Goal: Answer question/provide support: Share knowledge or assist other users

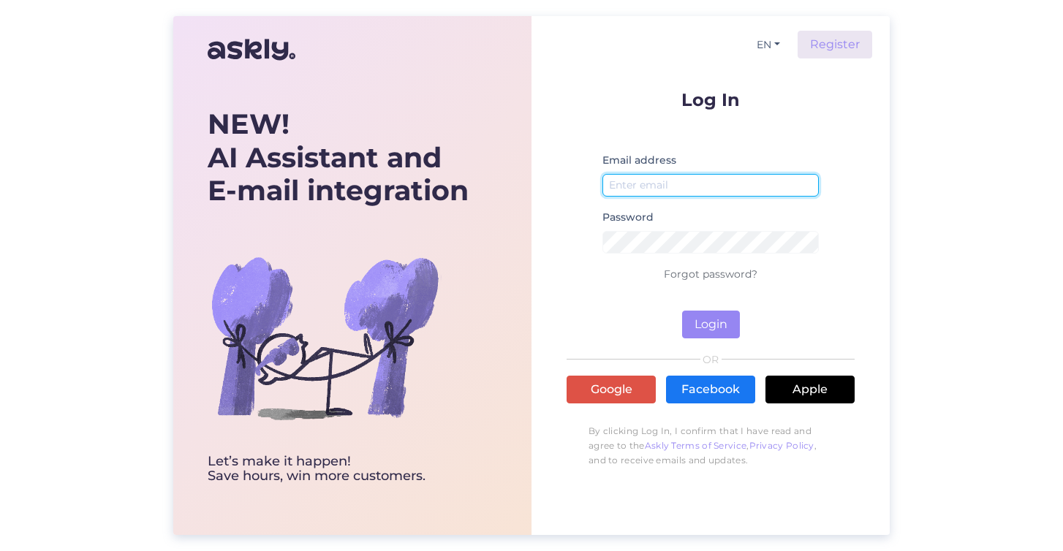
type input "[EMAIL_ADDRESS][DOMAIN_NAME]"
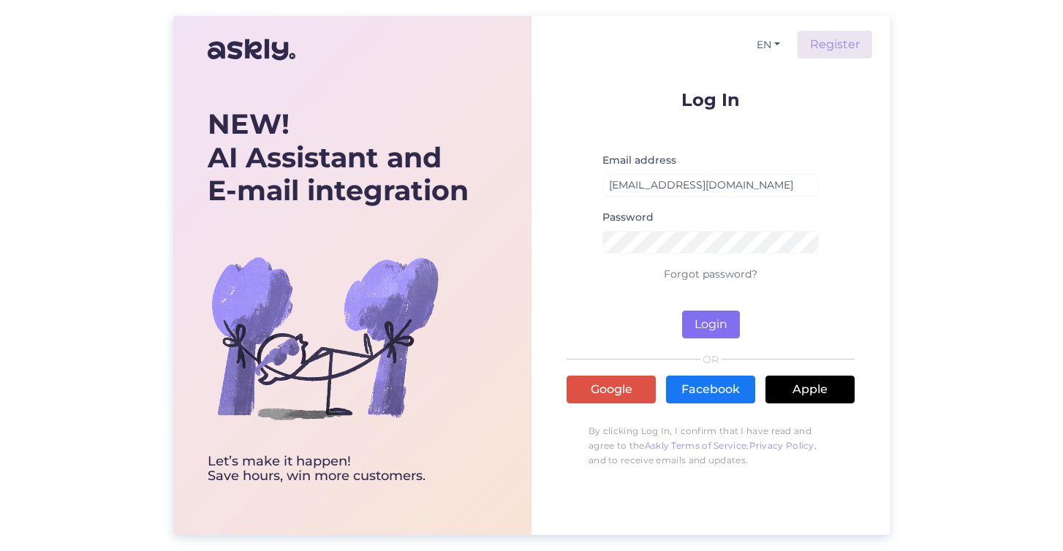
click at [711, 326] on button "Login" at bounding box center [711, 325] width 58 height 28
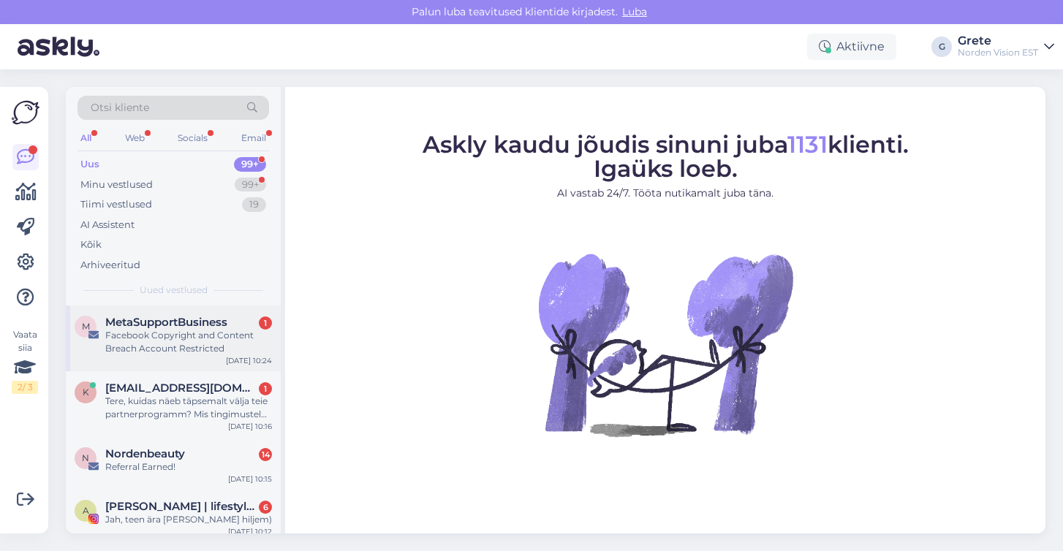
click at [237, 312] on div "M MetaSupportBusiness 1 Facebook Copyright and Content Breach Account Restricte…" at bounding box center [173, 339] width 215 height 66
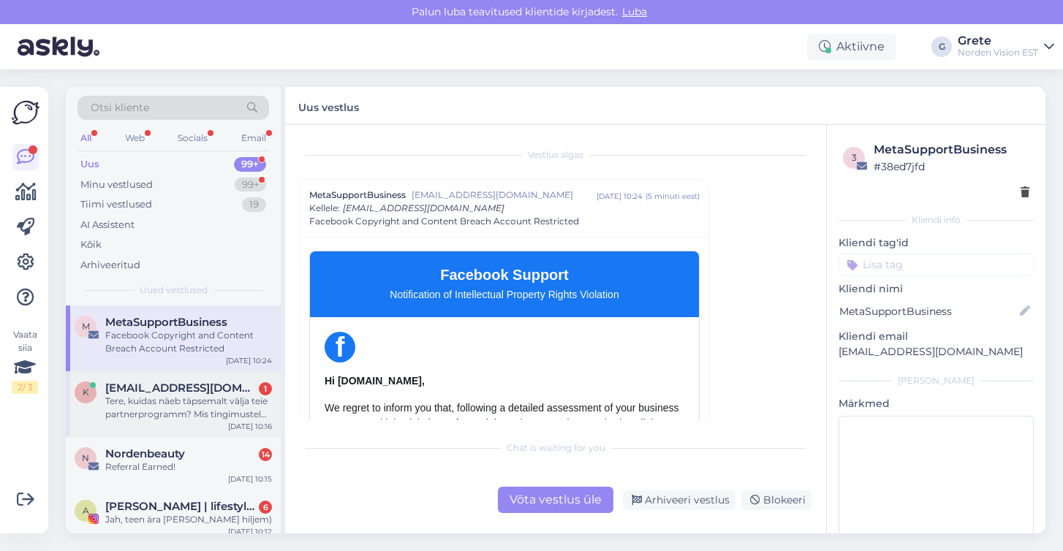
click at [216, 395] on div "Tere, kuidas näeb täpsemalt välja teie partnerprogramm? Mis tingimustel sellega…" at bounding box center [188, 408] width 167 height 26
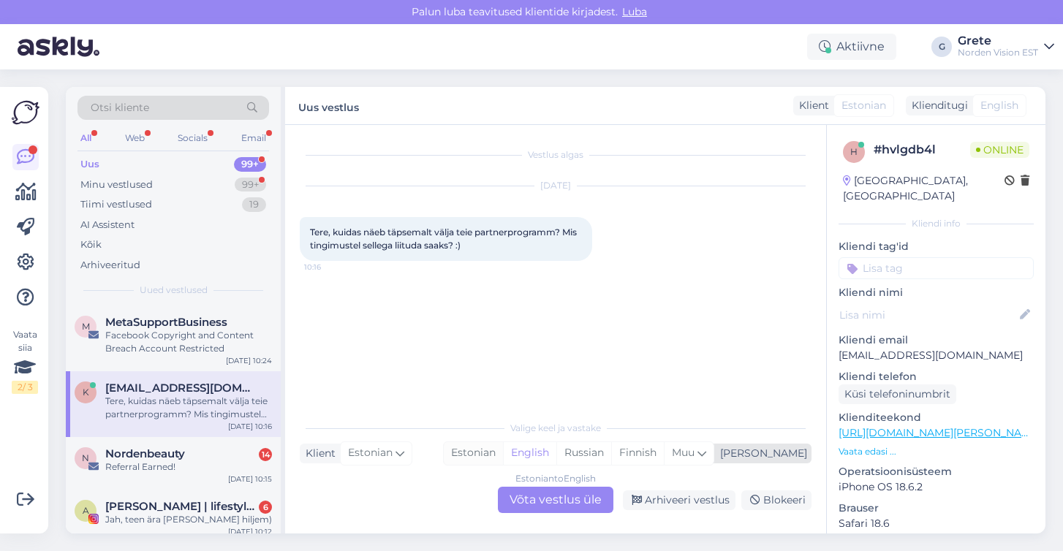
click at [503, 456] on div "Estonian" at bounding box center [473, 453] width 59 height 22
click at [551, 496] on div "Estonian to Estonian Võta vestlus üle" at bounding box center [556, 500] width 116 height 26
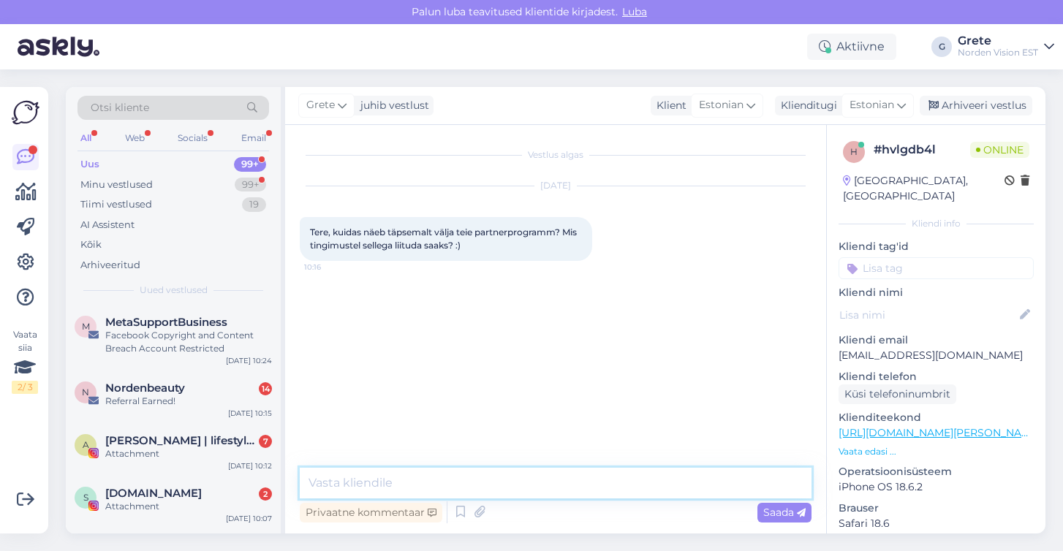
click at [423, 489] on textarea at bounding box center [556, 483] width 512 height 31
type textarea "Hei!"
paste textarea "[URL][DOMAIN_NAME]"
type textarea "[URL][DOMAIN_NAME] siit lehelt leiab rohkem infot. :)"
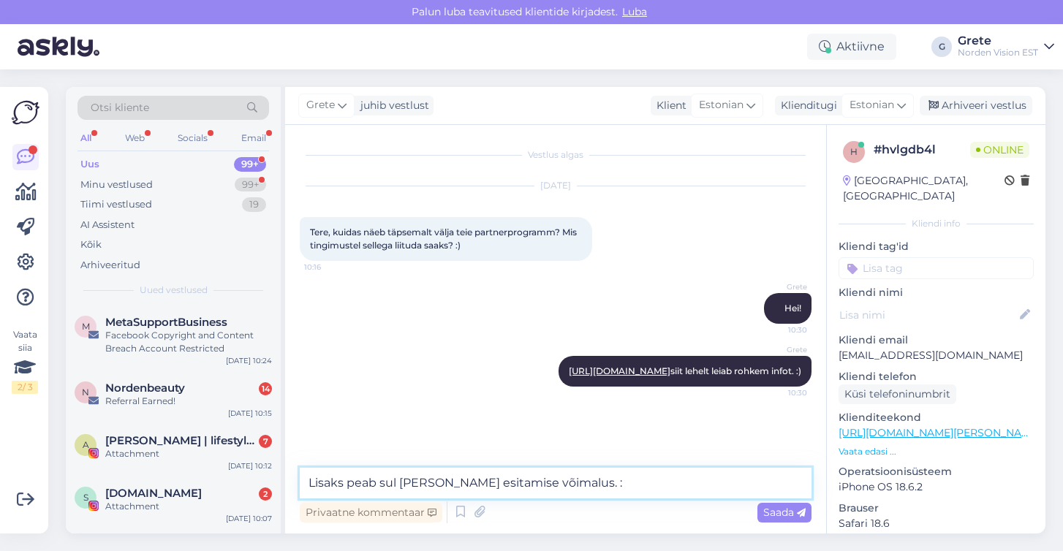
type textarea "Lisaks peab sul [PERSON_NAME] esitamise võimalus. :)"
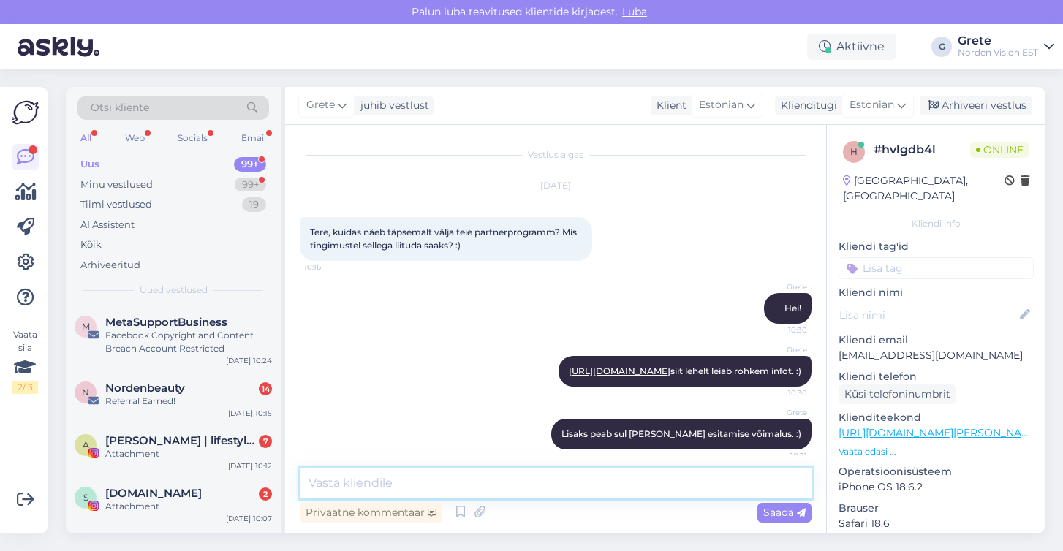
scroll to position [24, 0]
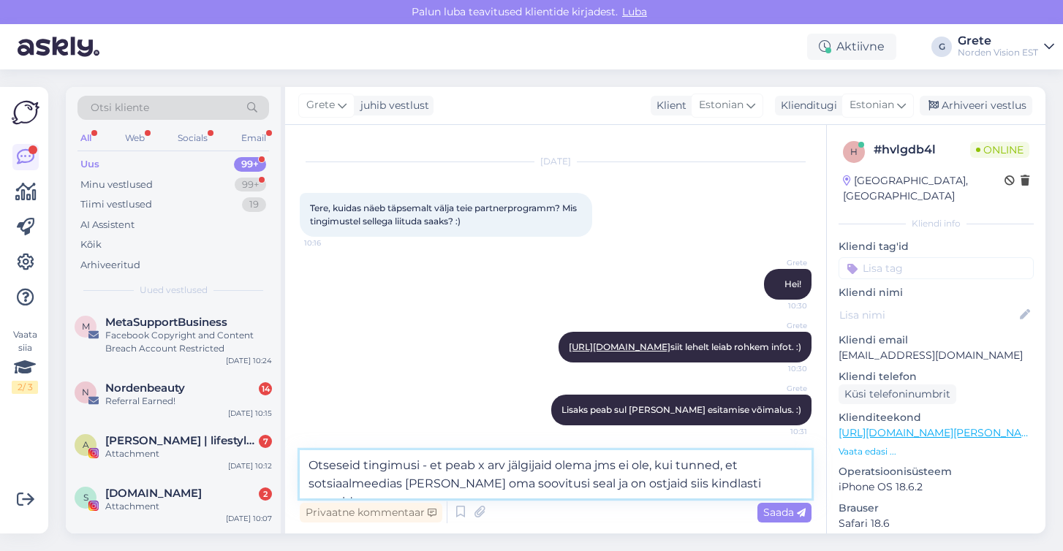
type textarea "Otseseid tingimusi - et peab x arv jälgijaid olema jms ei ole, kui tunned, et s…"
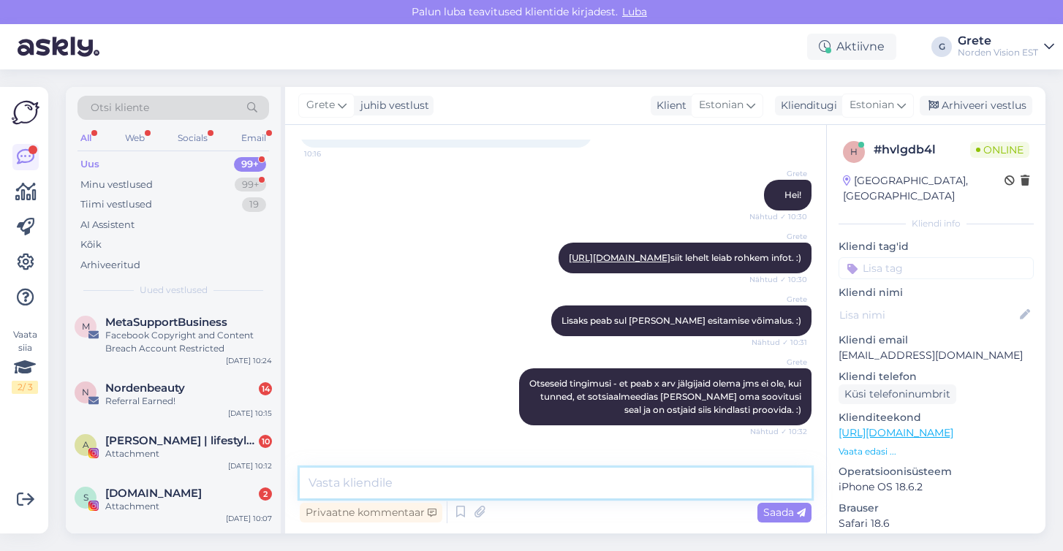
scroll to position [216, 0]
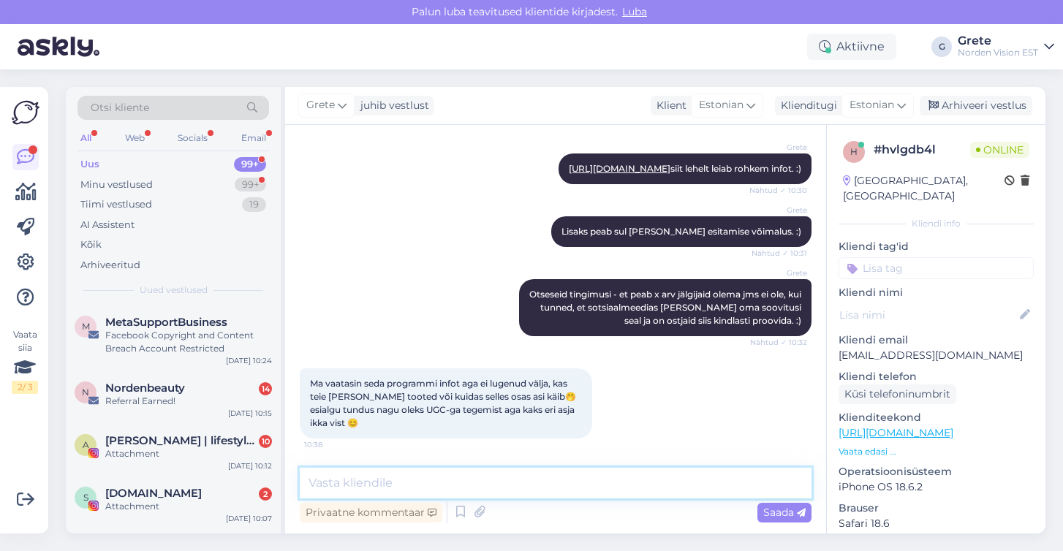
click at [480, 484] on textarea at bounding box center [556, 483] width 512 height 31
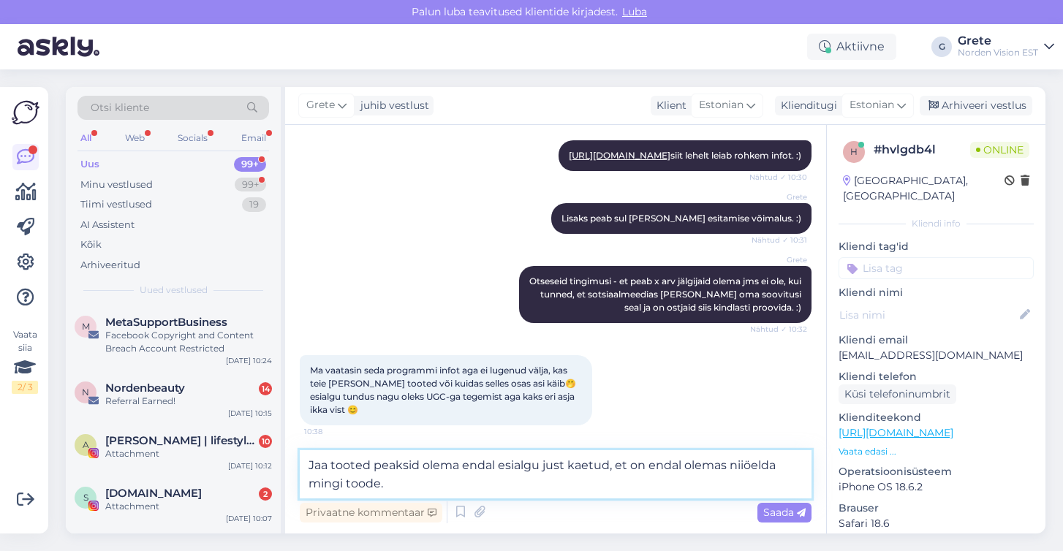
type textarea "Jaa tooted peaksid olema endal esialgu just kaetud, et on endal olemas niiöelda…"
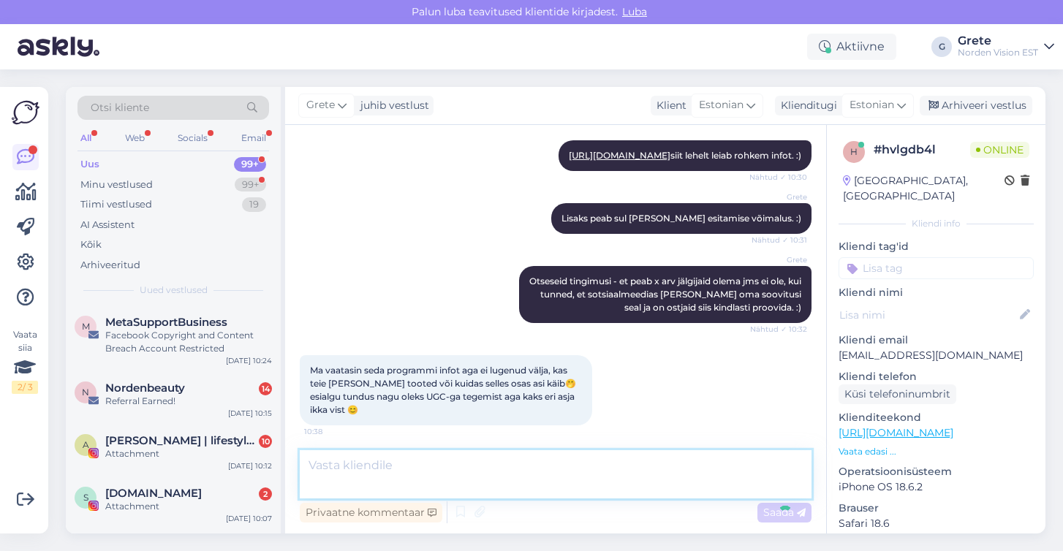
scroll to position [292, 0]
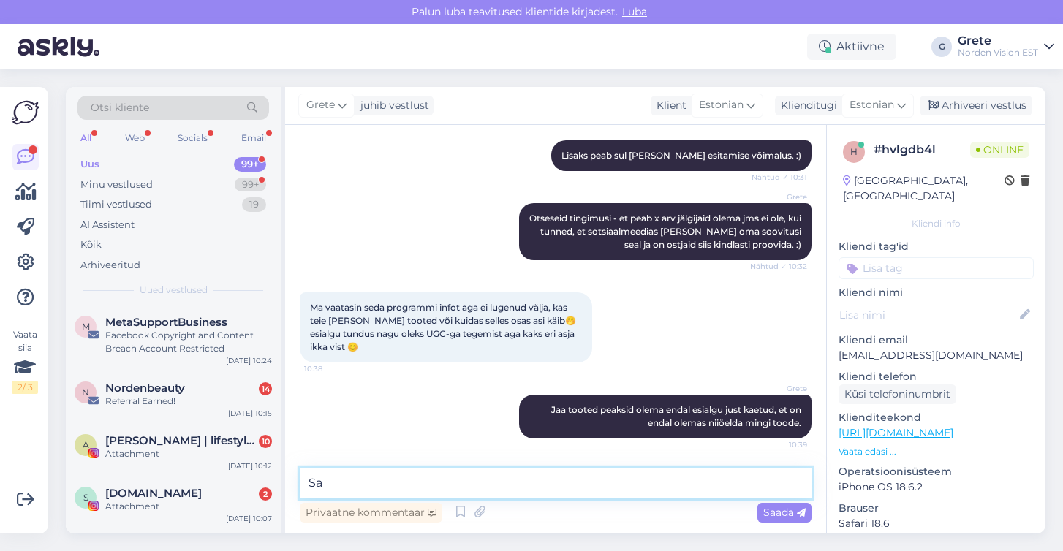
type textarea "S"
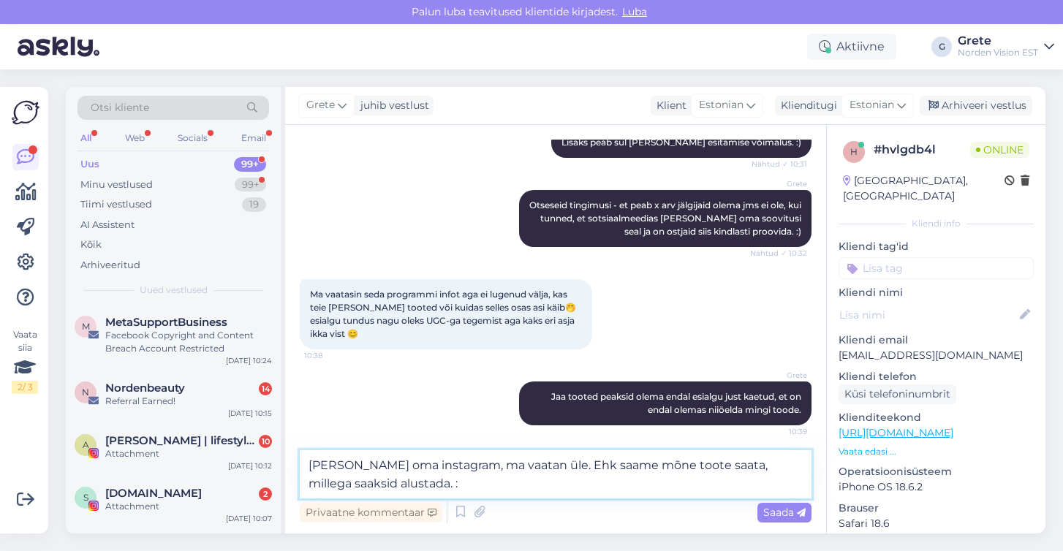
type textarea "[PERSON_NAME] oma instagram, ma vaatan üle. Ehk saame mõne toote saata, millega…"
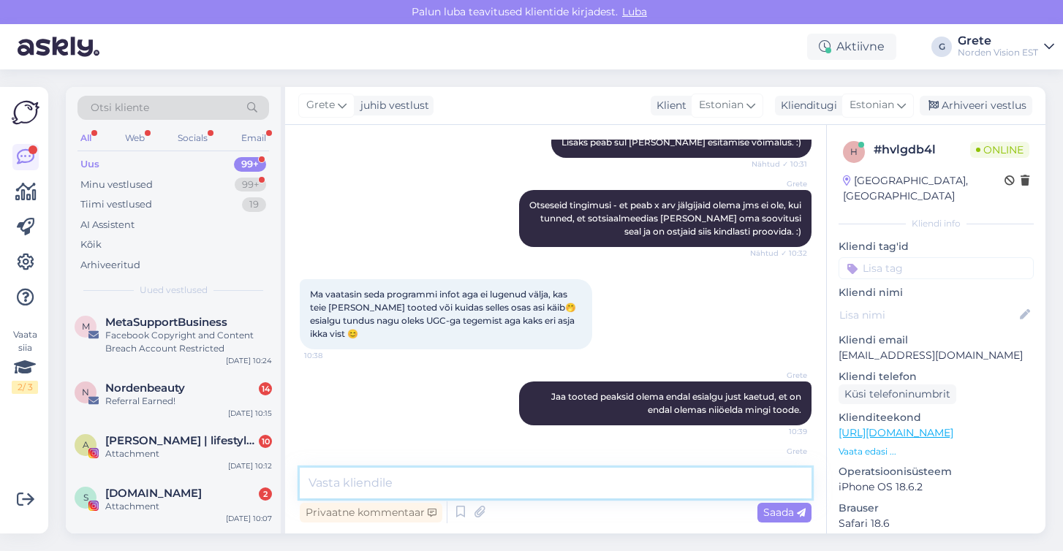
scroll to position [368, 0]
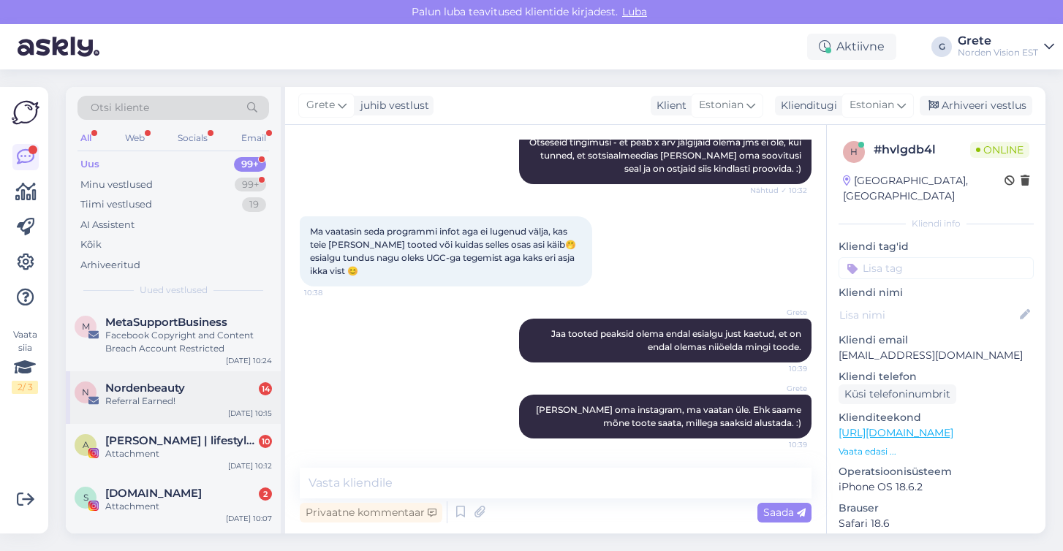
click at [204, 397] on div "Referral Earned!" at bounding box center [188, 401] width 167 height 13
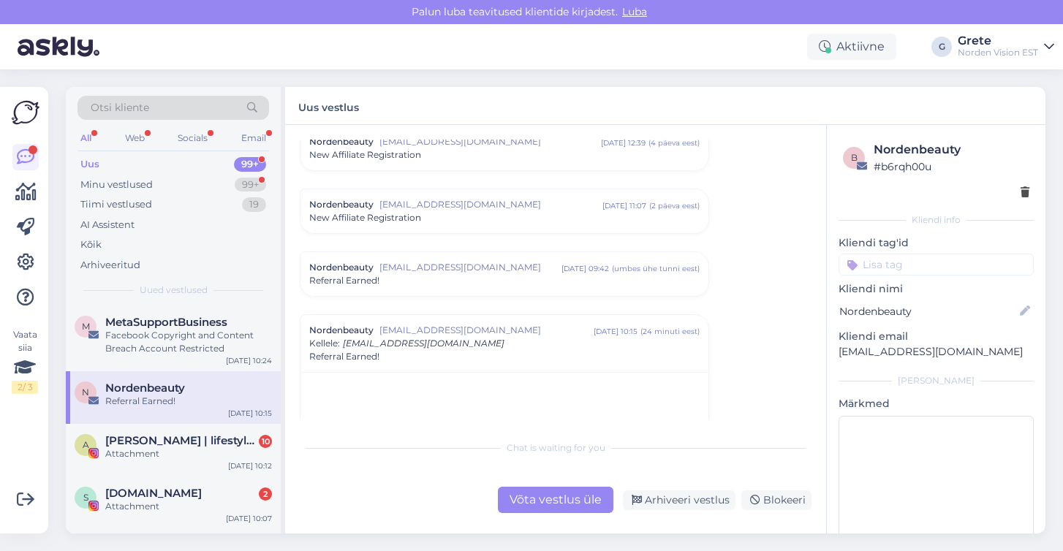
scroll to position [0, 0]
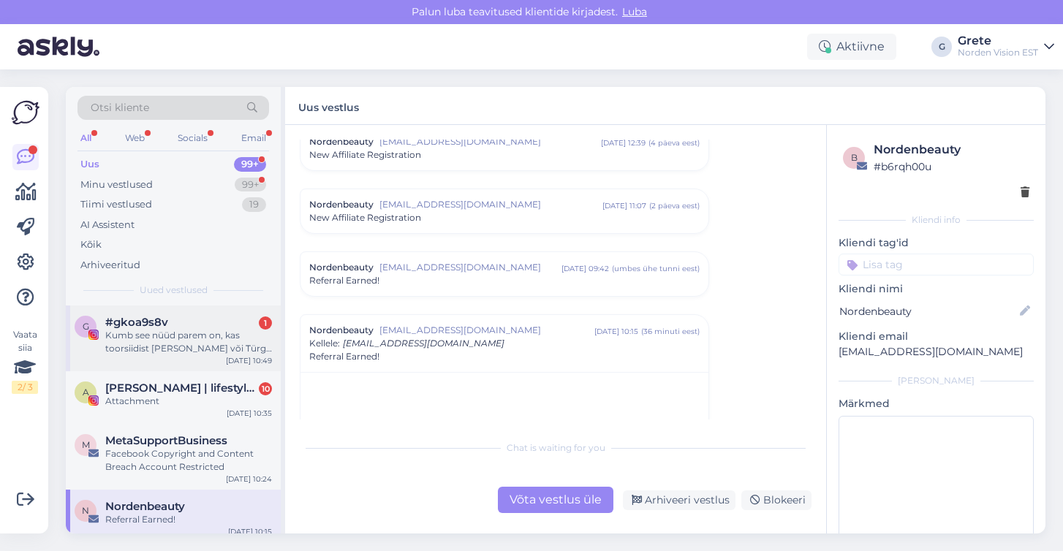
click at [175, 340] on div "Kumb see nüüd parem on, kas toorsiidist [PERSON_NAME] või Türgi siidist? 🥹 Vaat…" at bounding box center [188, 342] width 167 height 26
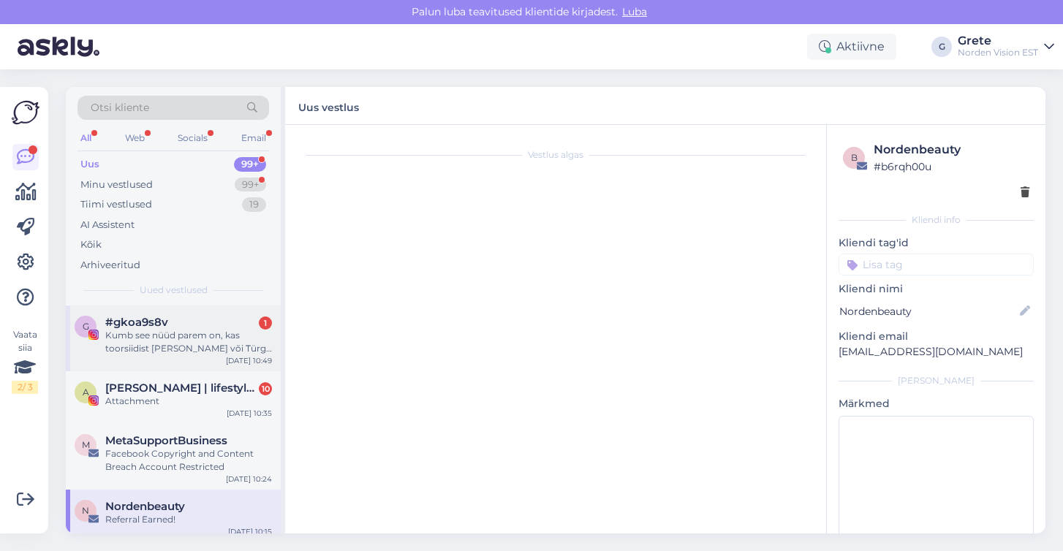
click at [194, 341] on div "Kumb see nüüd parem on, kas toorsiidist [PERSON_NAME] või Türgi siidist? 🥹 Vaat…" at bounding box center [188, 342] width 167 height 26
